Goal: Task Accomplishment & Management: Complete application form

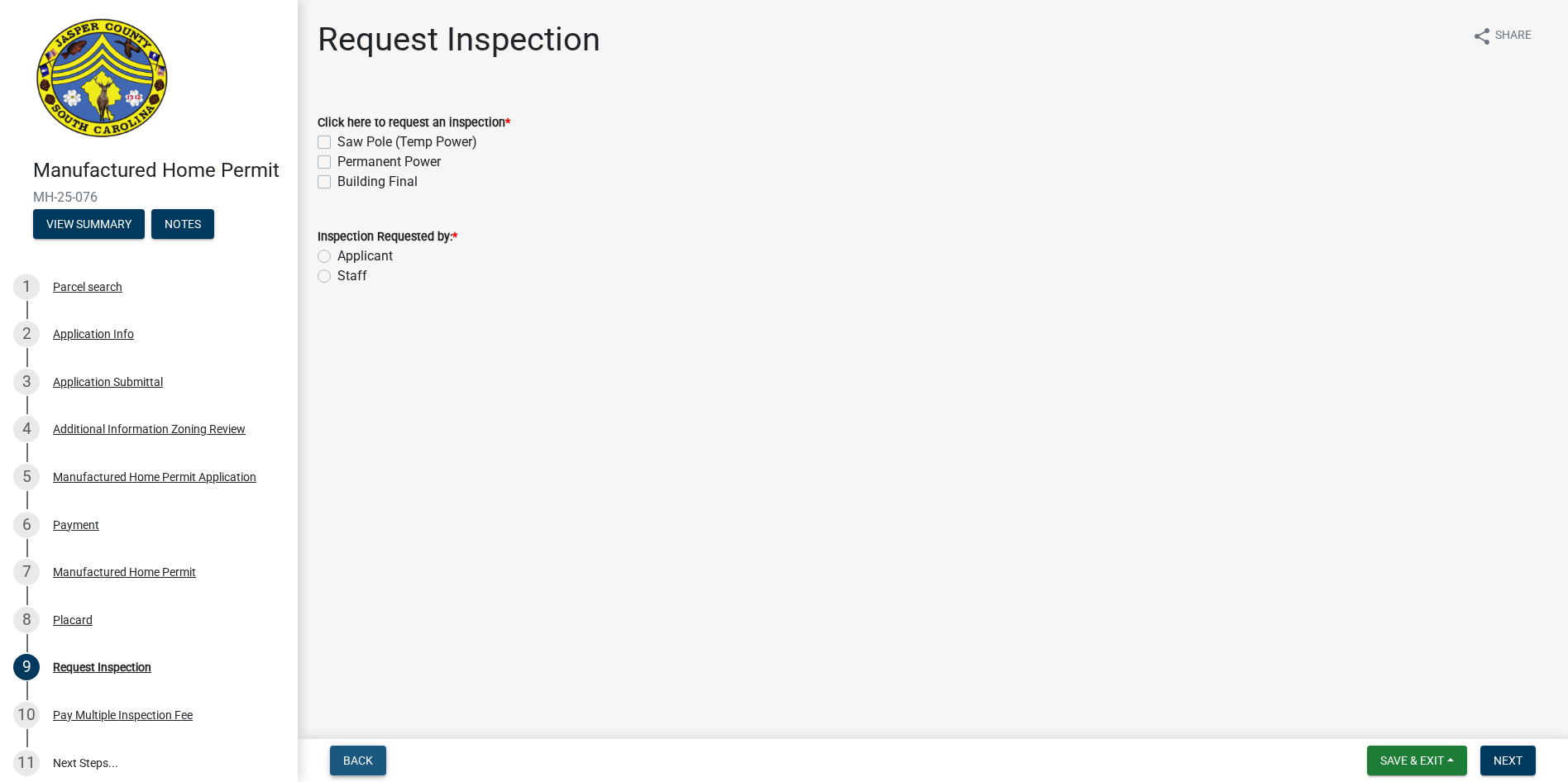
click at [366, 766] on span "Back" at bounding box center [358, 761] width 30 height 14
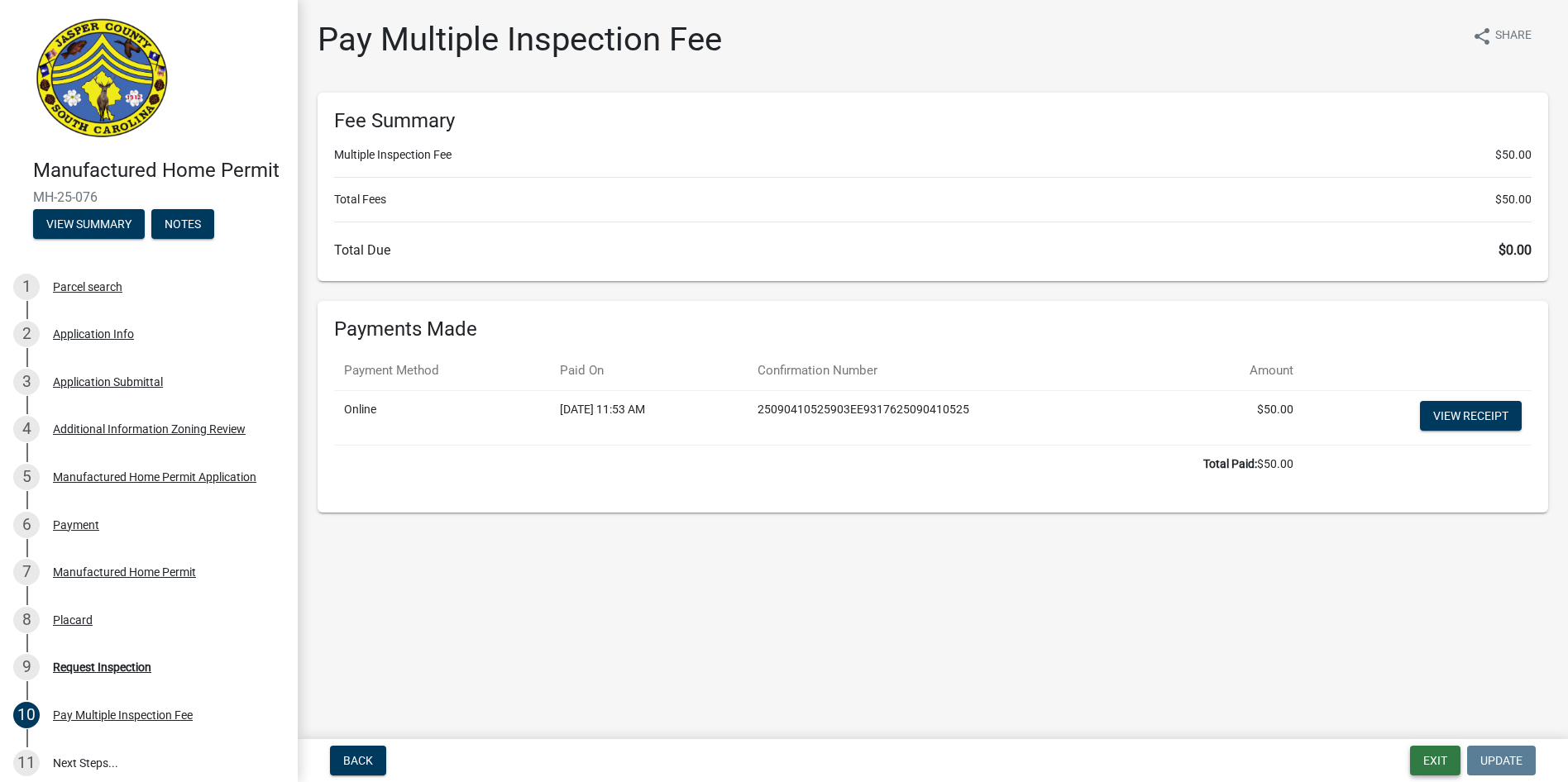
click at [1442, 760] on button "Exit" at bounding box center [1435, 761] width 50 height 30
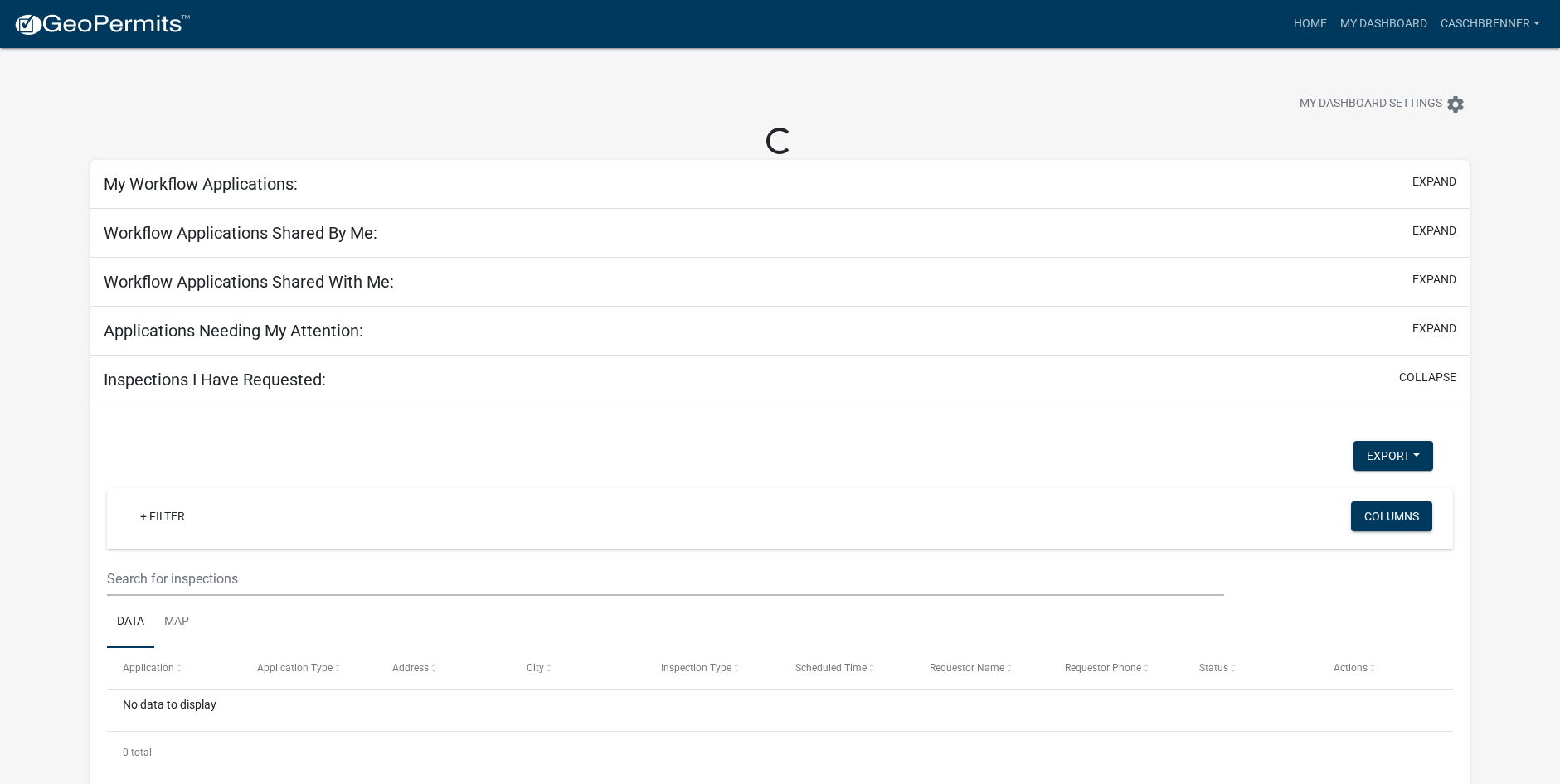
select select "2: 50"
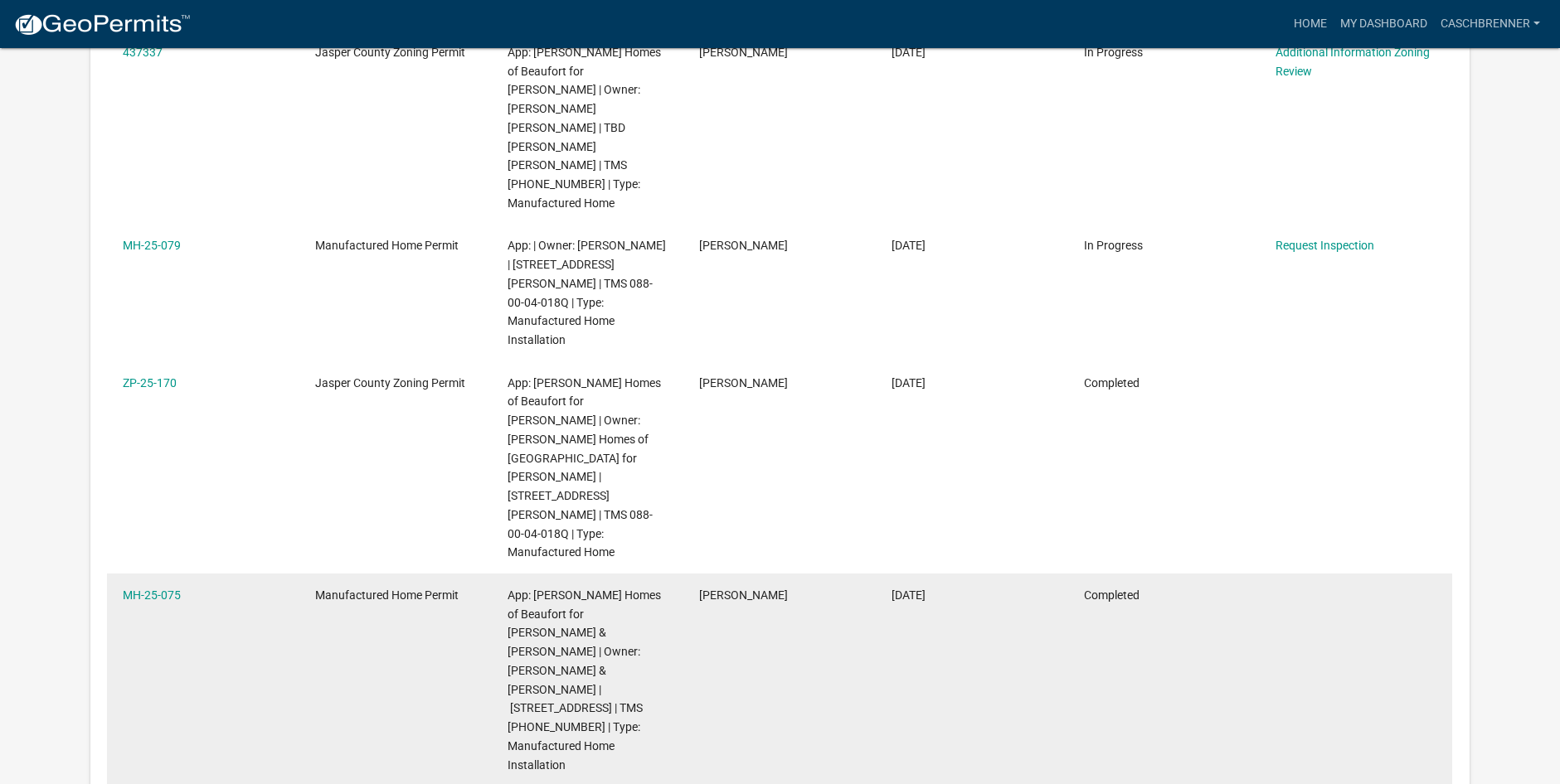
scroll to position [1823, 0]
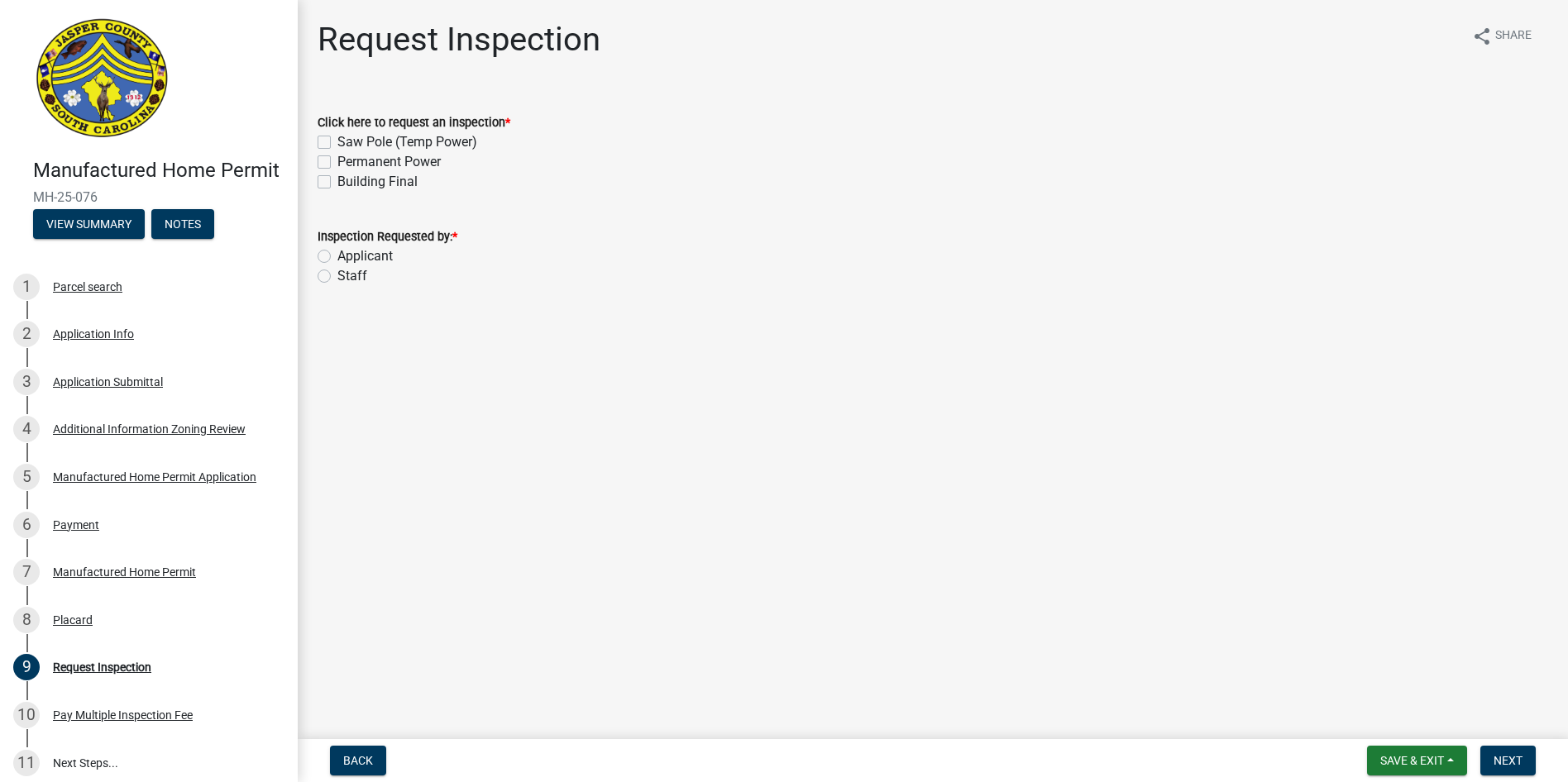
click at [337, 158] on label "Permanent Power" at bounding box center [389, 162] width 103 height 20
click at [337, 158] on input "Permanent Power" at bounding box center [343, 158] width 11 height 11
checkbox input "true"
checkbox input "false"
checkbox input "true"
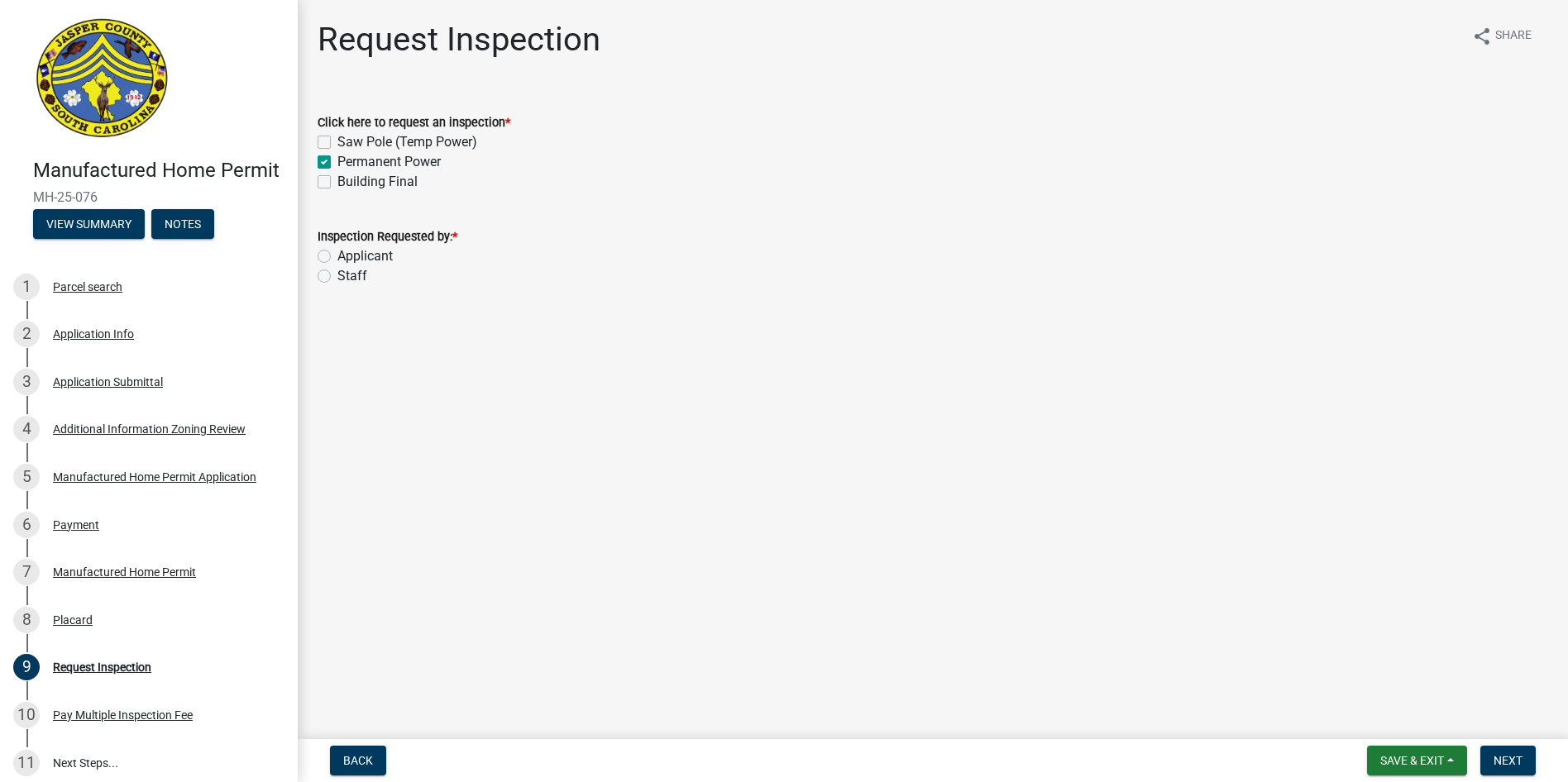
click at [337, 179] on label "Building Final" at bounding box center [378, 181] width 80 height 20
click at [337, 179] on input "Building Final" at bounding box center [343, 177] width 11 height 11
checkbox input "true"
checkbox input "false"
checkbox input "true"
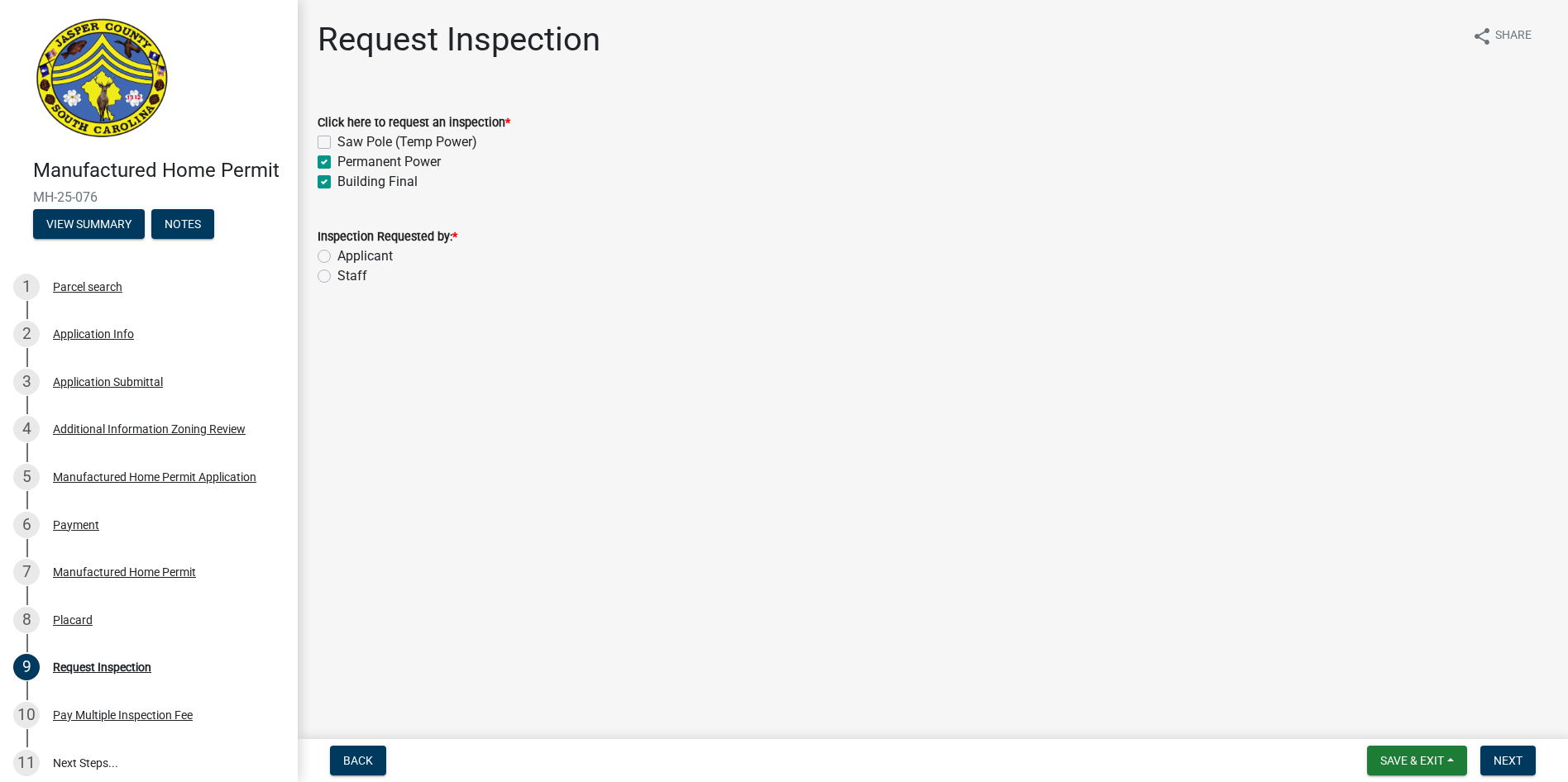
checkbox input "true"
click at [337, 257] on label "Applicant" at bounding box center [365, 256] width 55 height 20
click at [337, 257] on input "Applicant" at bounding box center [343, 251] width 11 height 11
radio input "true"
click at [1504, 754] on span "Next" at bounding box center [1508, 761] width 29 height 14
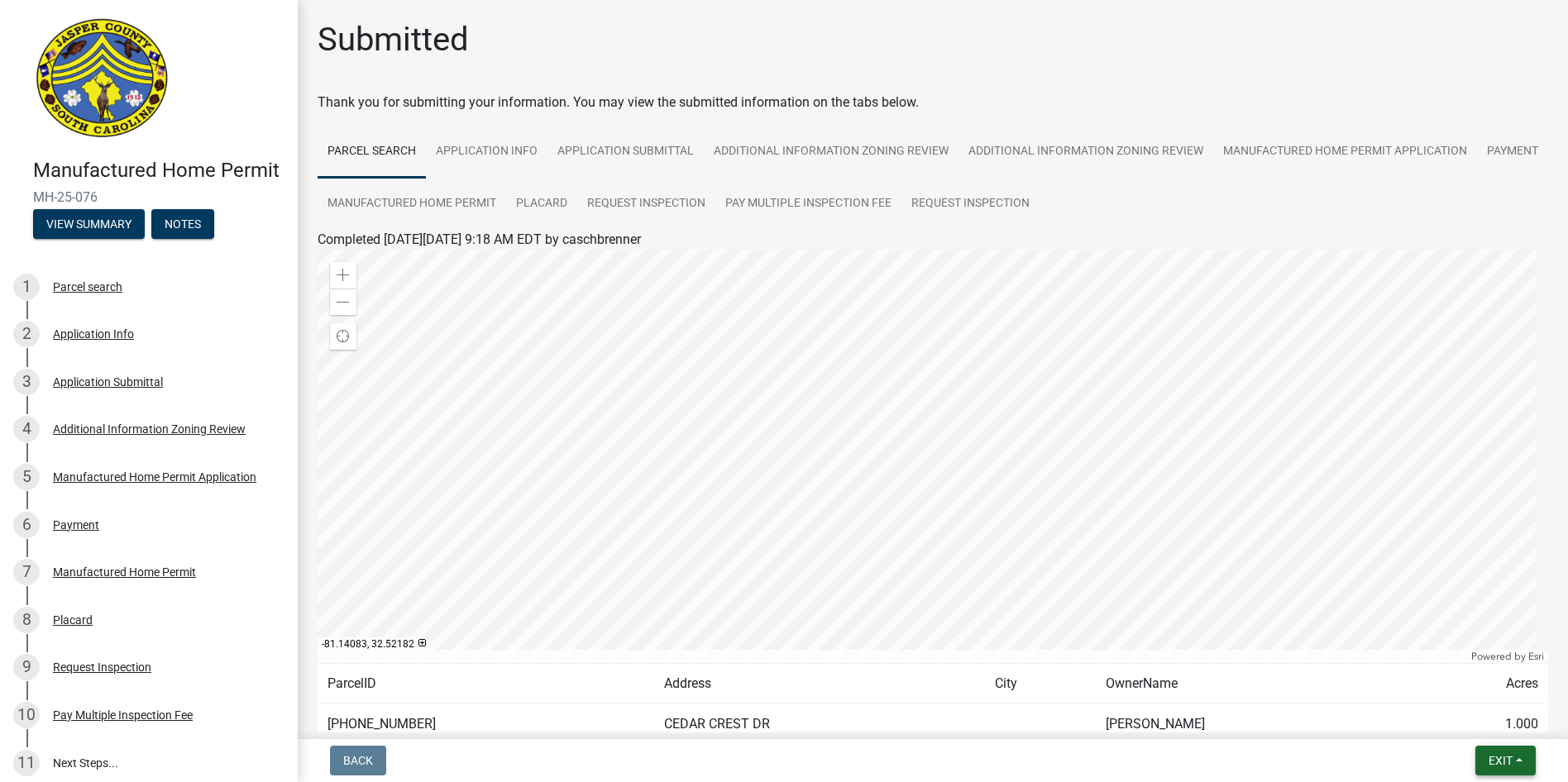
click at [1499, 756] on span "Exit" at bounding box center [1501, 761] width 24 height 14
click at [1468, 712] on button "Save & Exit" at bounding box center [1469, 717] width 132 height 40
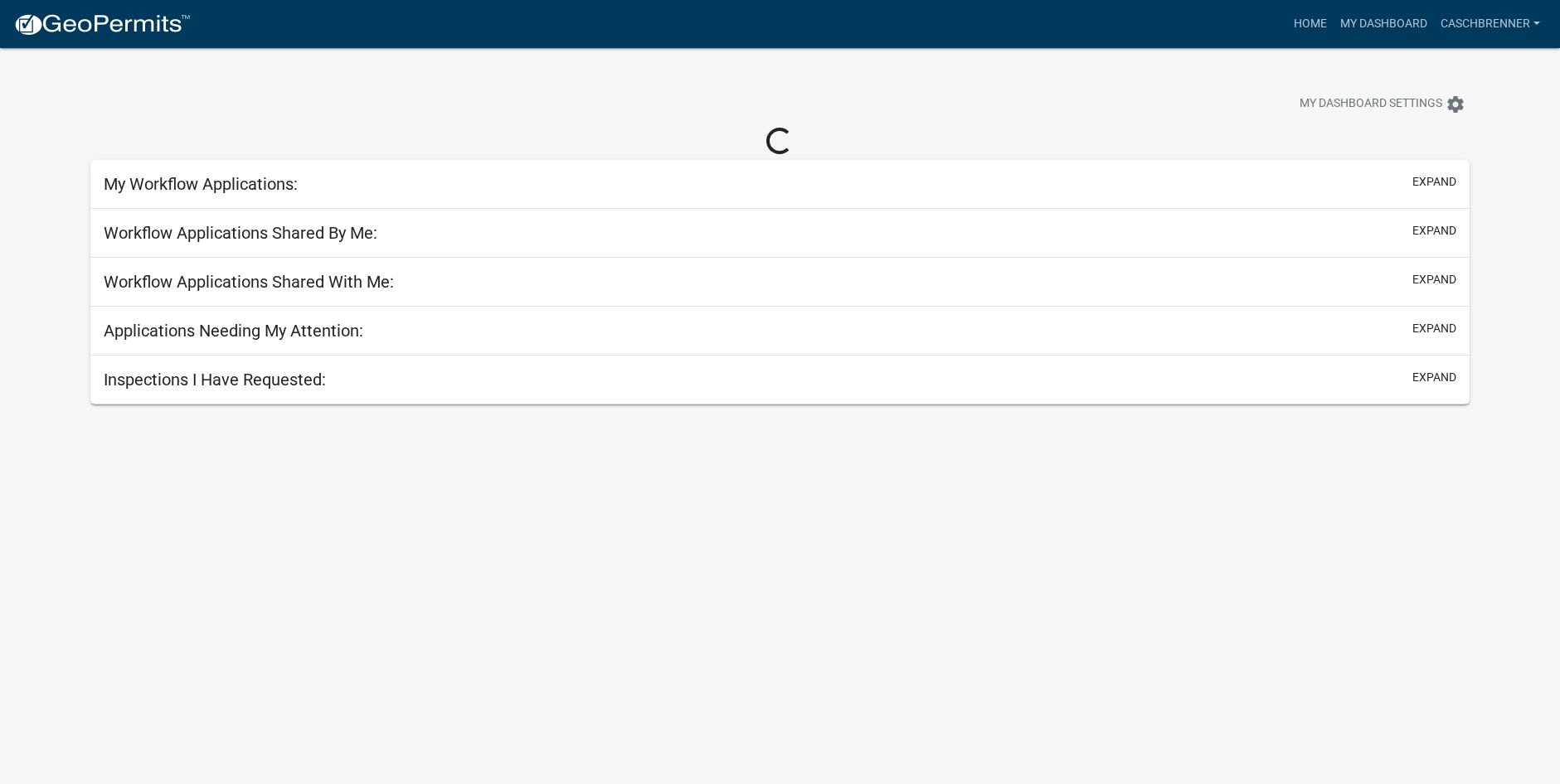
select select "2: 50"
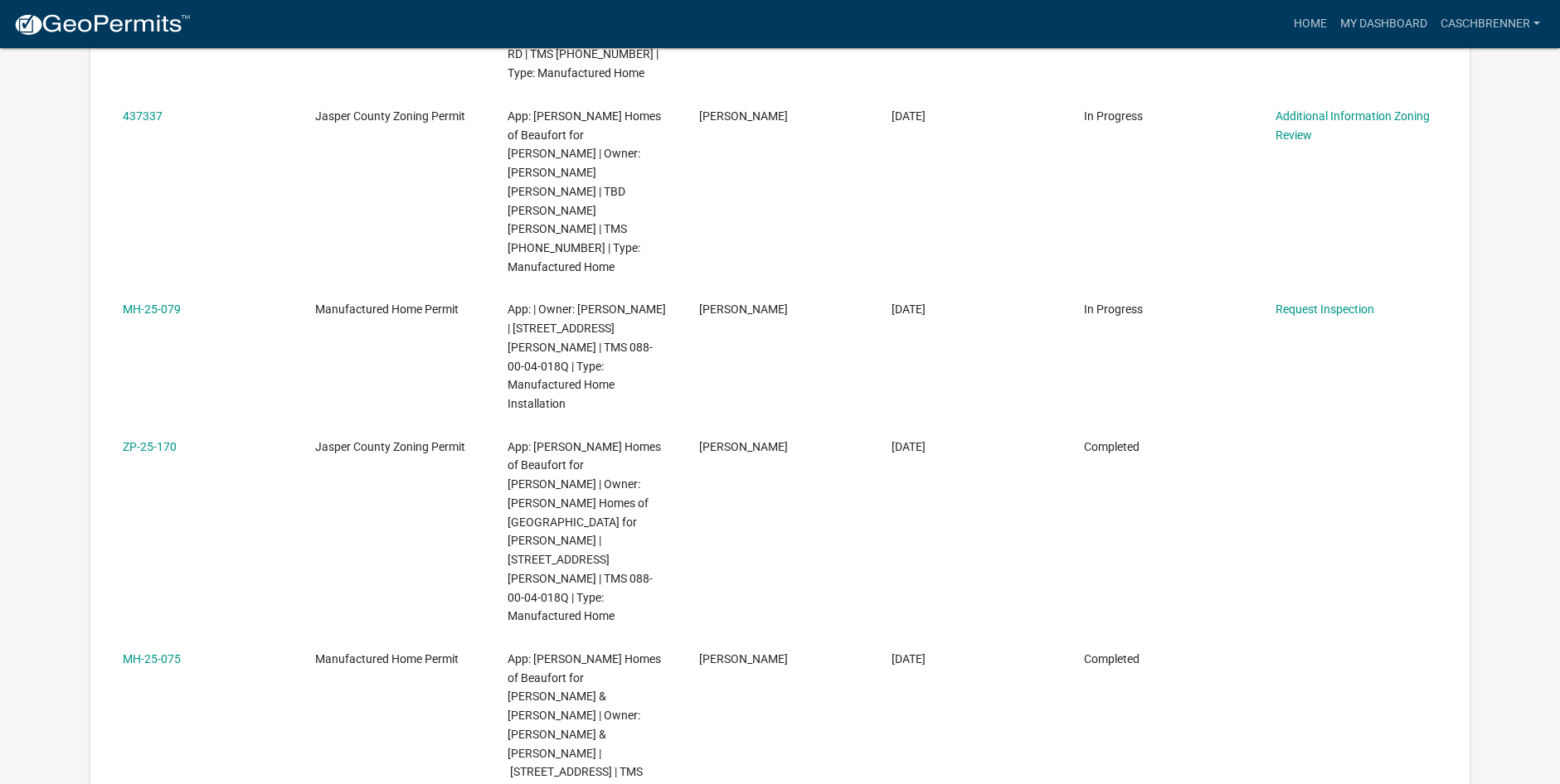
scroll to position [1741, 0]
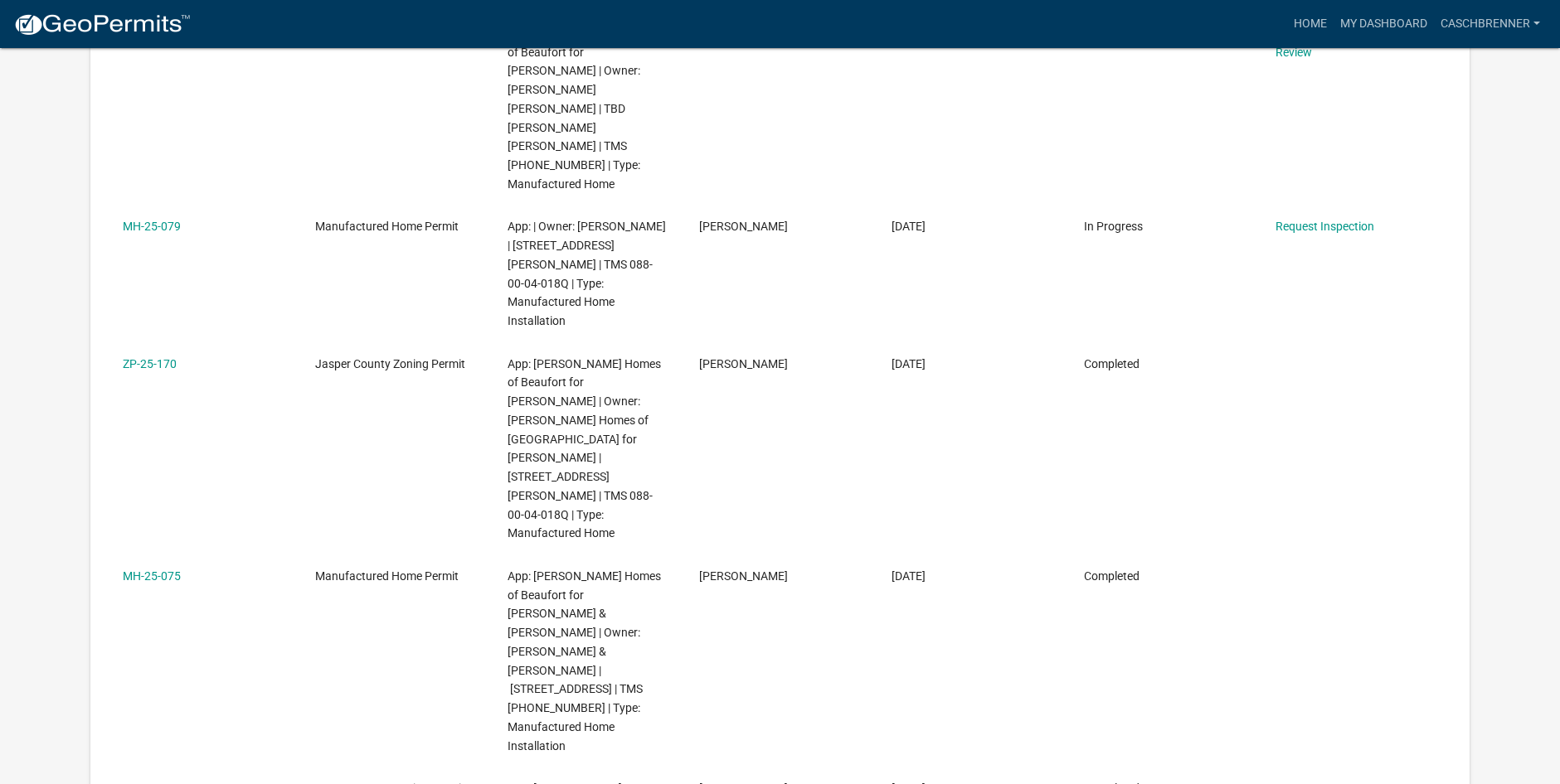
drag, startPoint x: 184, startPoint y: 571, endPoint x: 114, endPoint y: 570, distance: 70.0
copy link "MH-25-076"
